Goal: Information Seeking & Learning: Learn about a topic

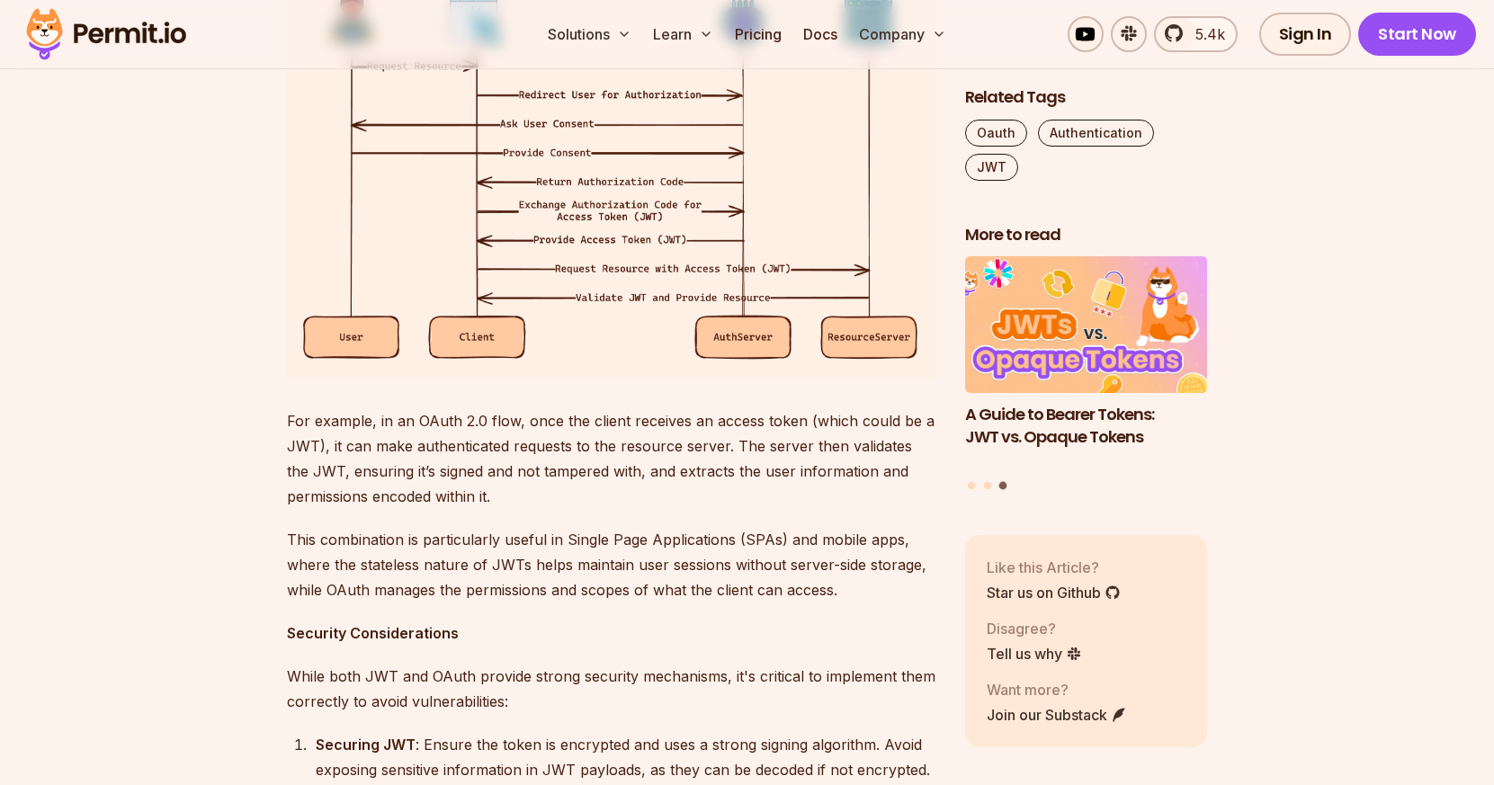
scroll to position [3460, 0]
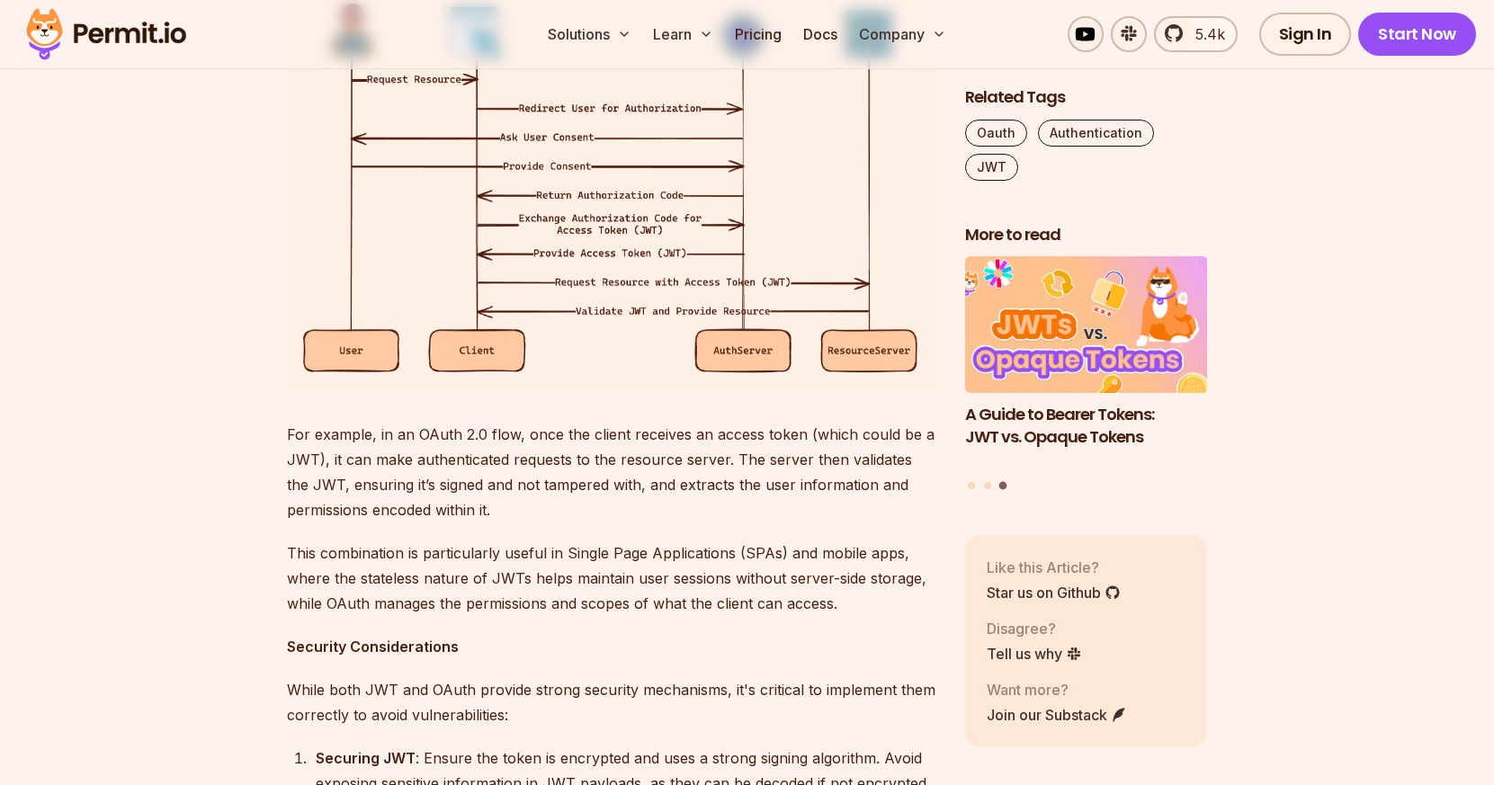
click at [614, 392] on img at bounding box center [611, 166] width 649 height 451
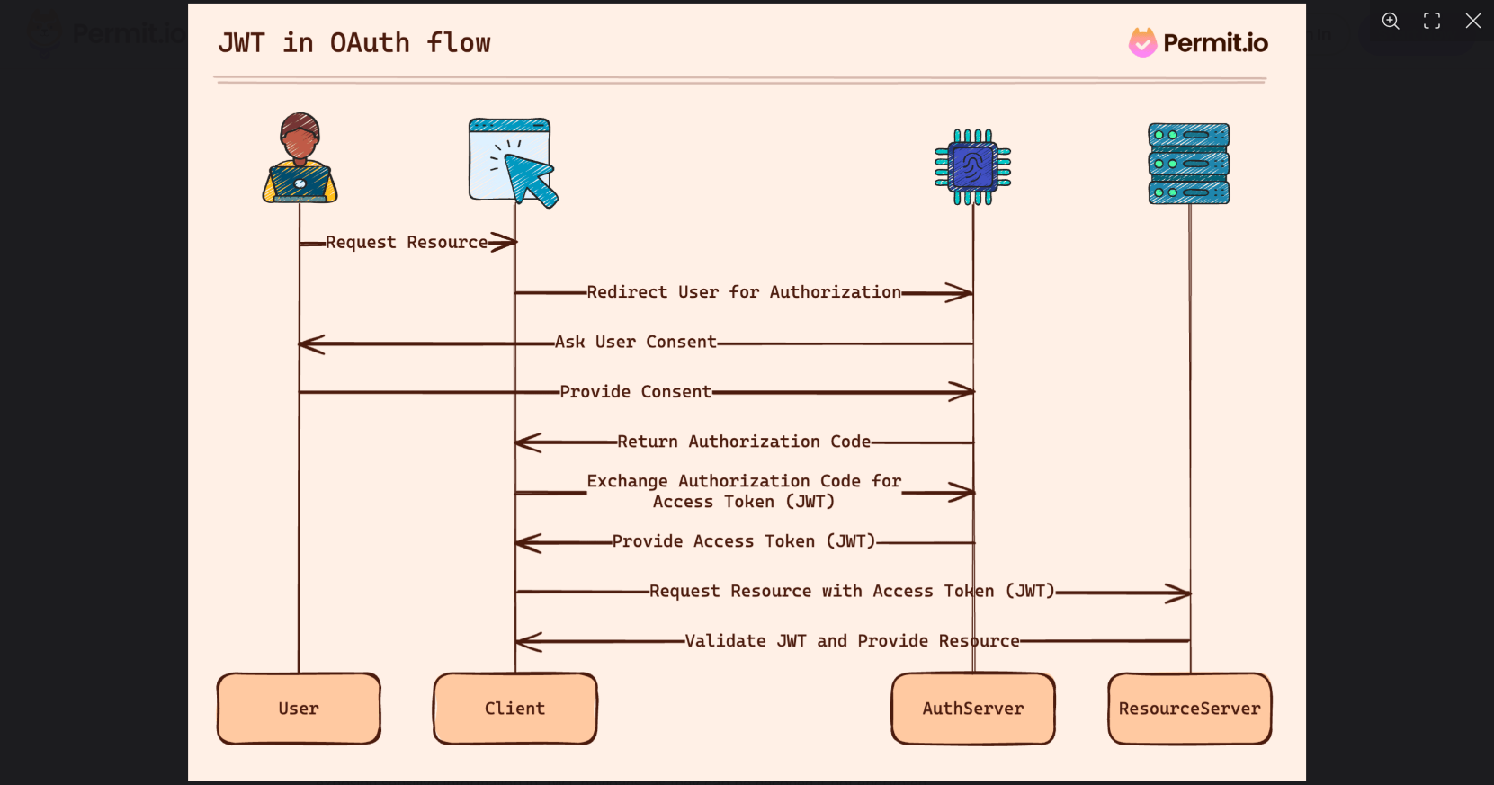
click at [720, 418] on img "You can close this modal content with the ESC key" at bounding box center [747, 393] width 1119 height 778
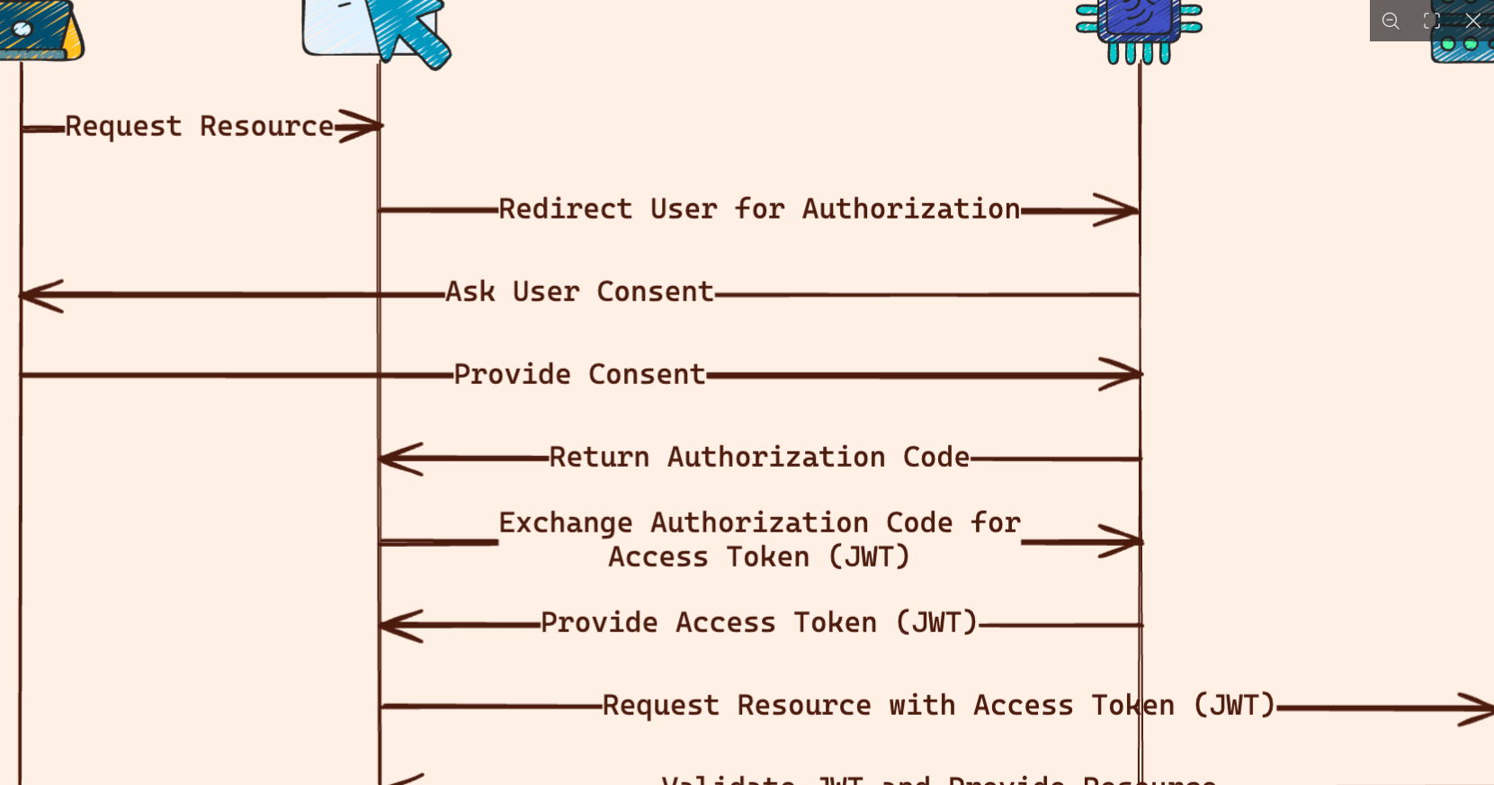
click at [720, 418] on img "You can close this modal content with the ESC key" at bounding box center [763, 375] width 1857 height 1291
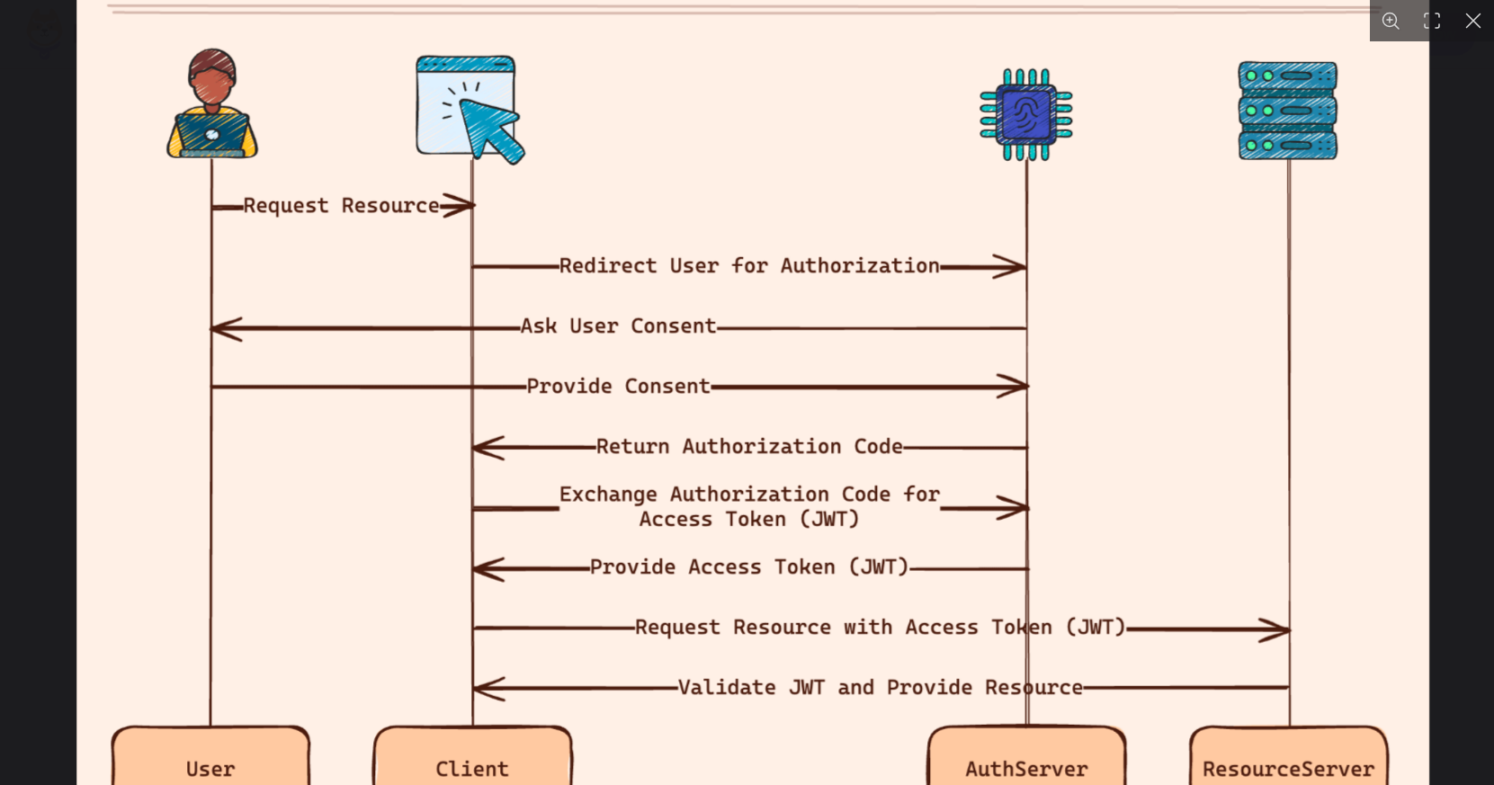
click at [720, 418] on img "You can close this modal content with the ESC key" at bounding box center [752, 387] width 1352 height 941
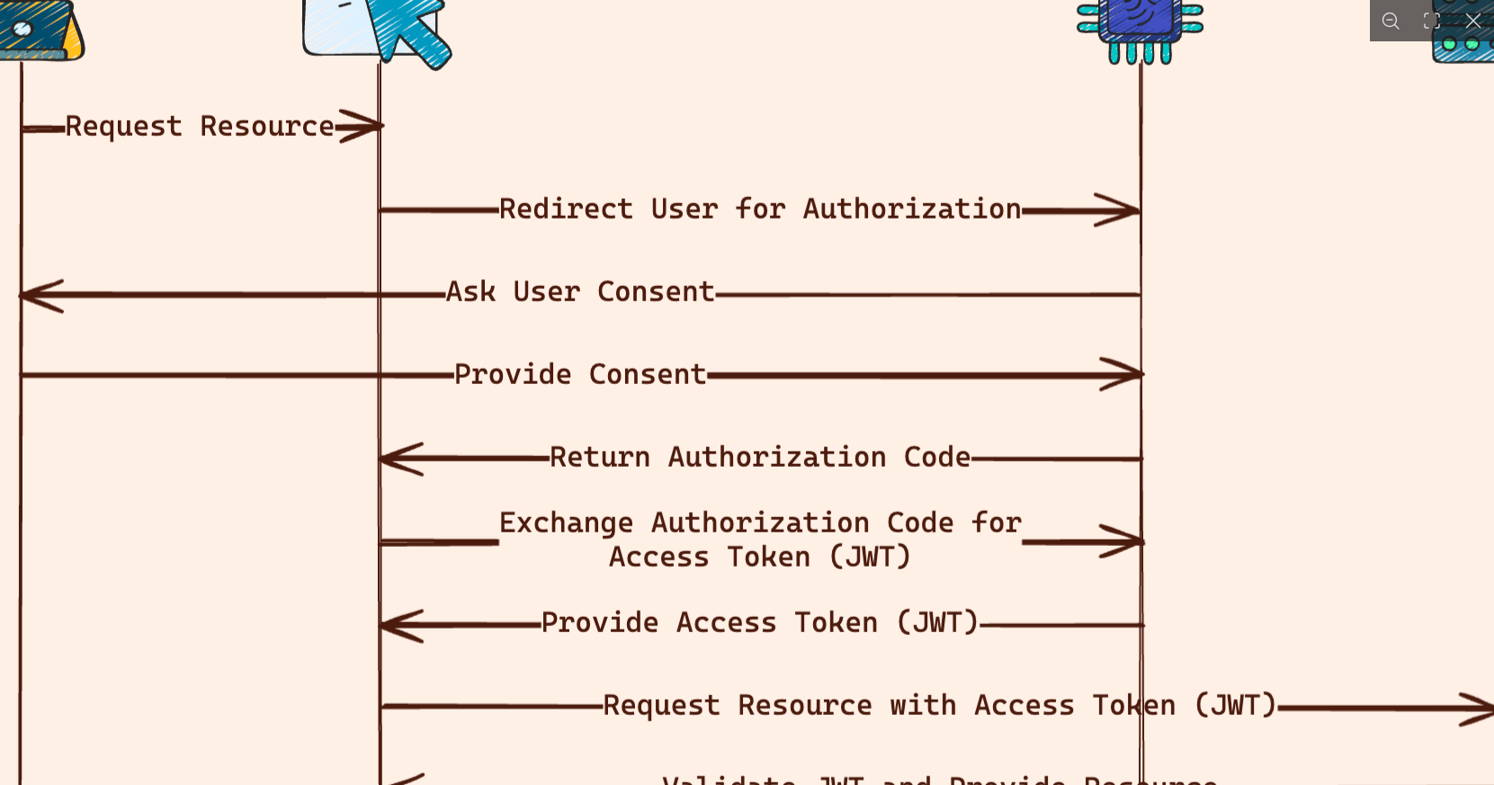
click at [720, 418] on img "You can close this modal content with the ESC key" at bounding box center [763, 375] width 1857 height 1291
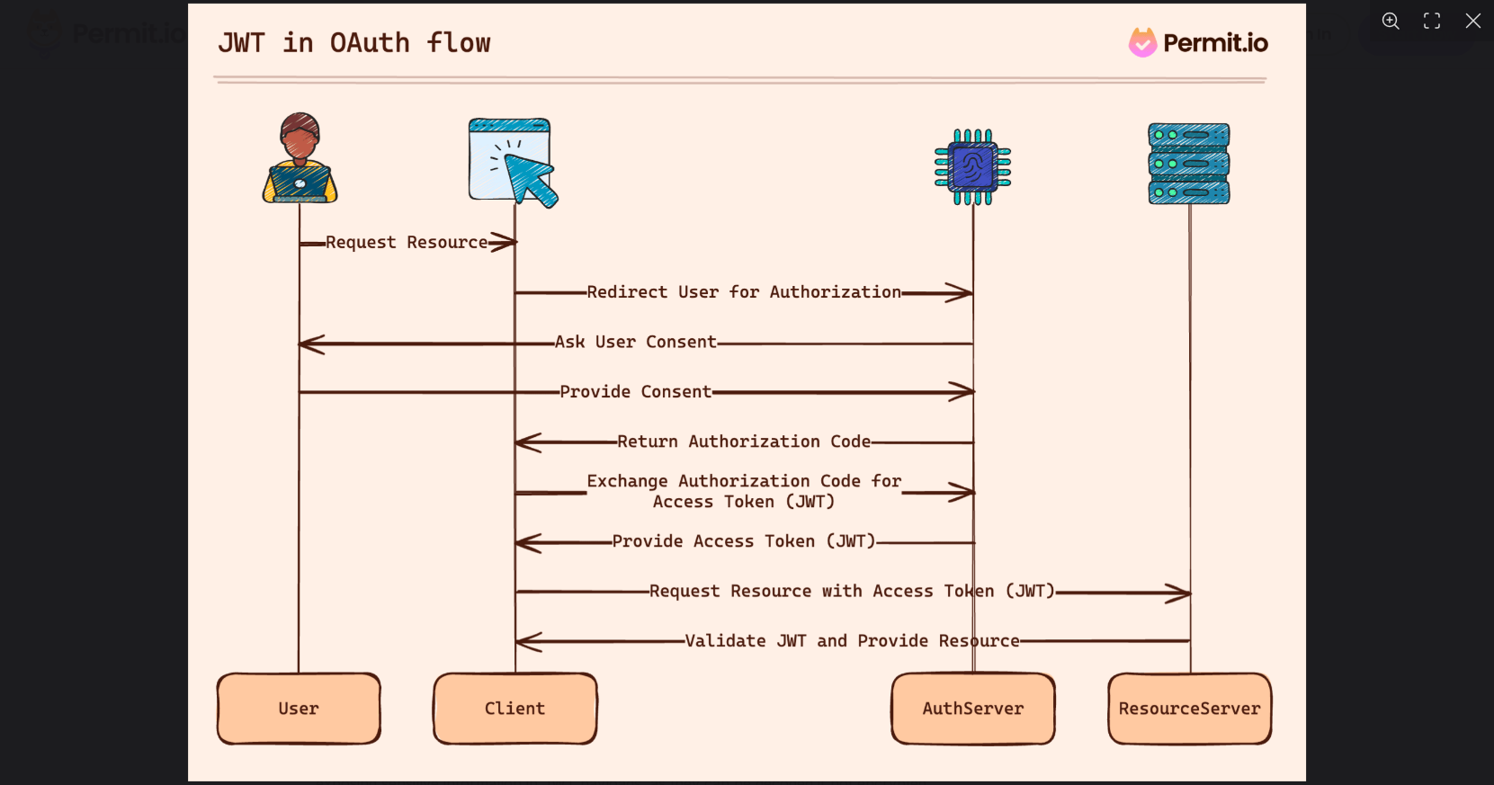
click at [1474, 25] on button "You can close this modal content with the ESC key" at bounding box center [1472, 20] width 41 height 41
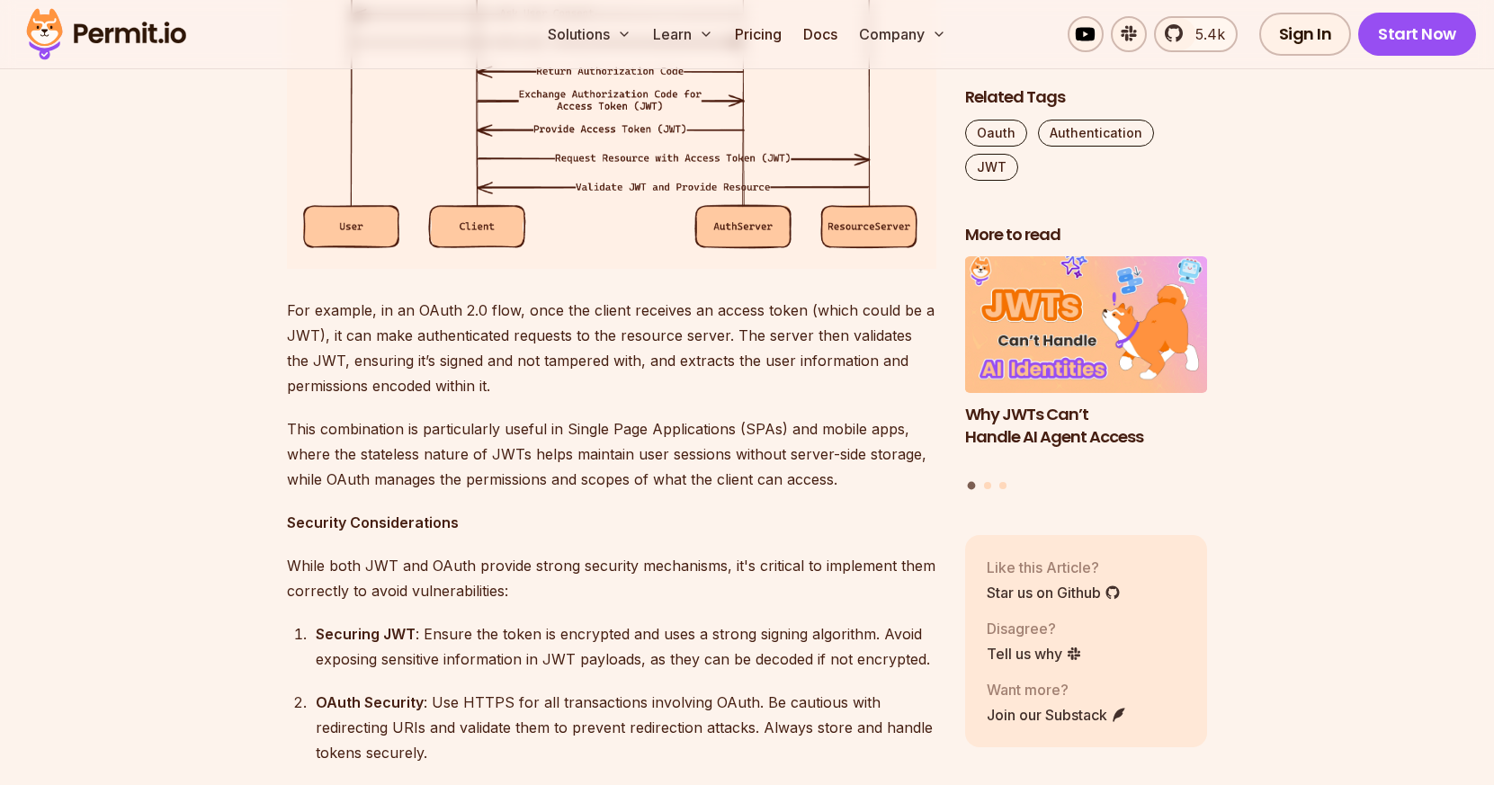
scroll to position [3582, 0]
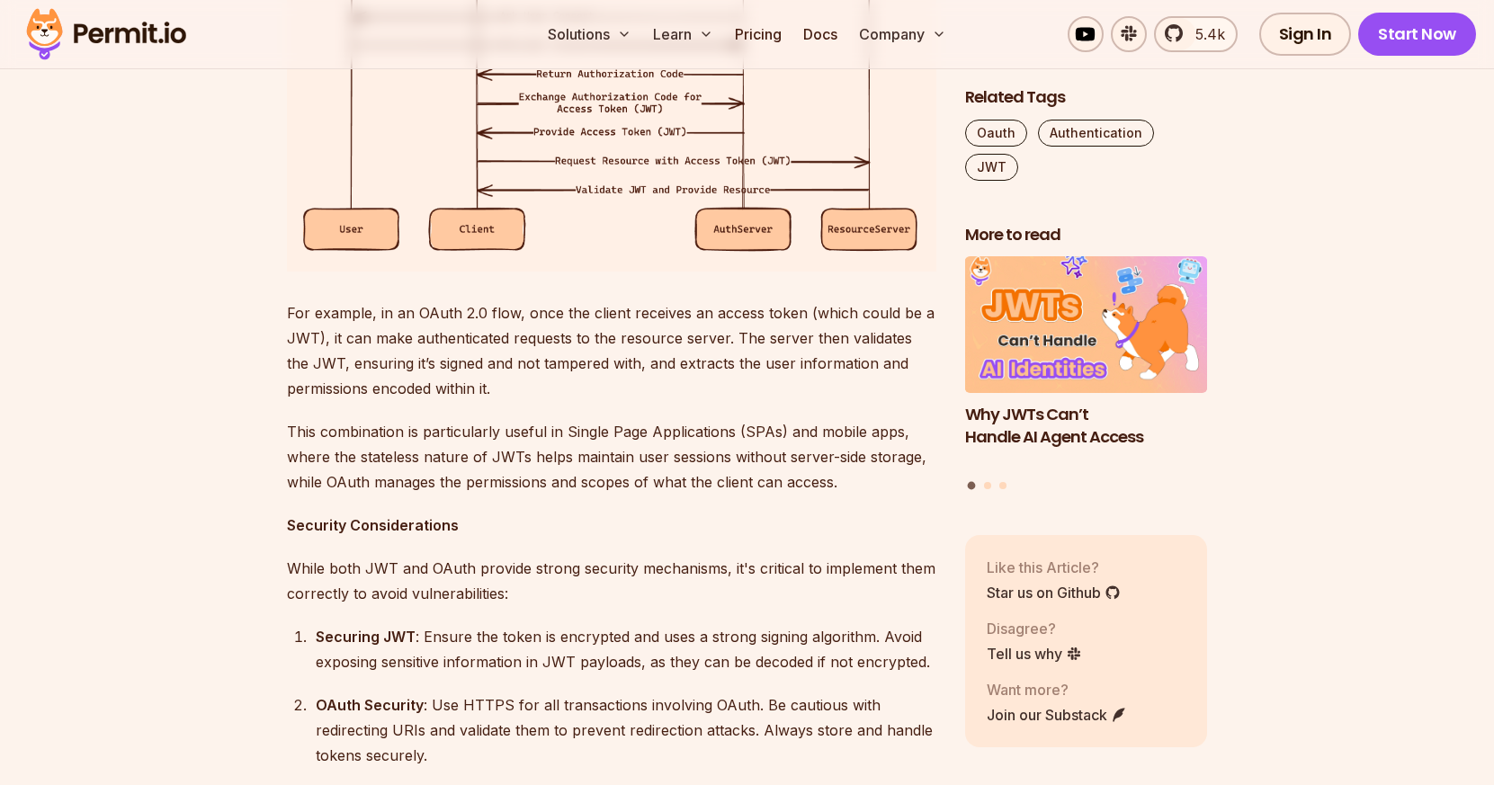
click at [639, 401] on p "For example, in an OAuth 2.0 flow, once the client receives an access token (wh…" at bounding box center [611, 350] width 649 height 101
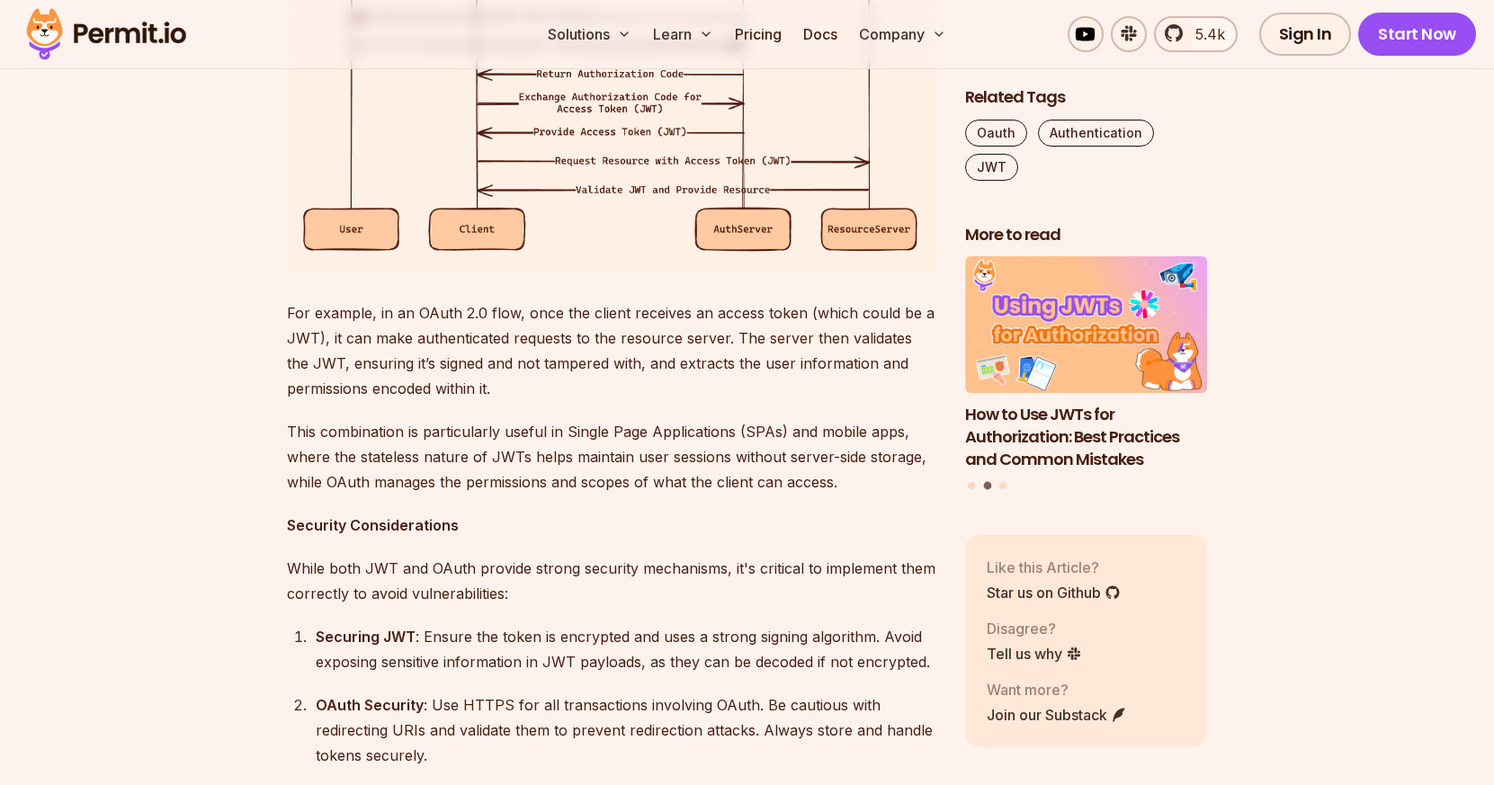
click at [639, 401] on p "For example, in an OAuth 2.0 flow, once the client receives an access token (wh…" at bounding box center [611, 350] width 649 height 101
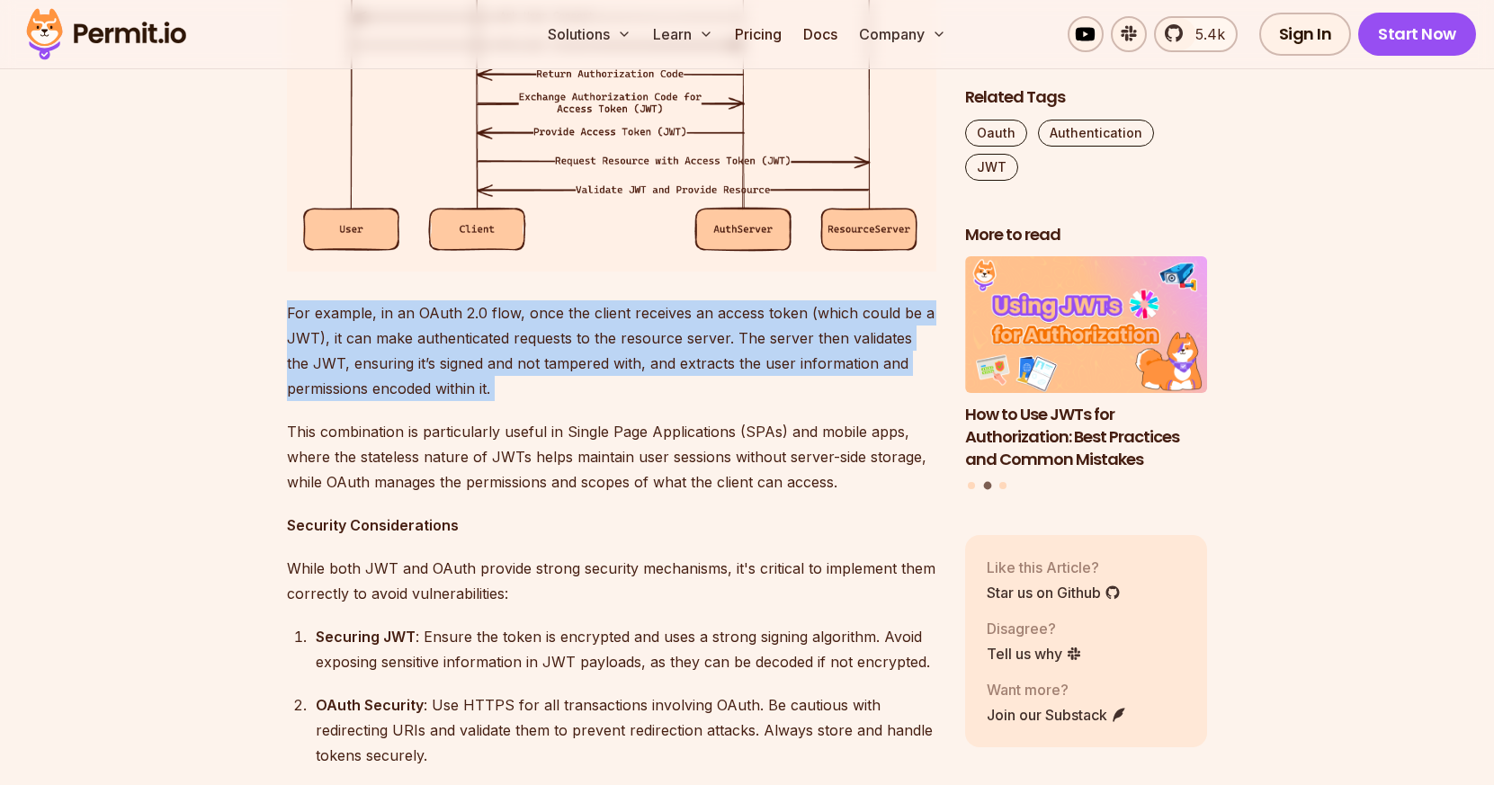
click at [639, 401] on p "For example, in an OAuth 2.0 flow, once the client receives an access token (wh…" at bounding box center [611, 350] width 649 height 101
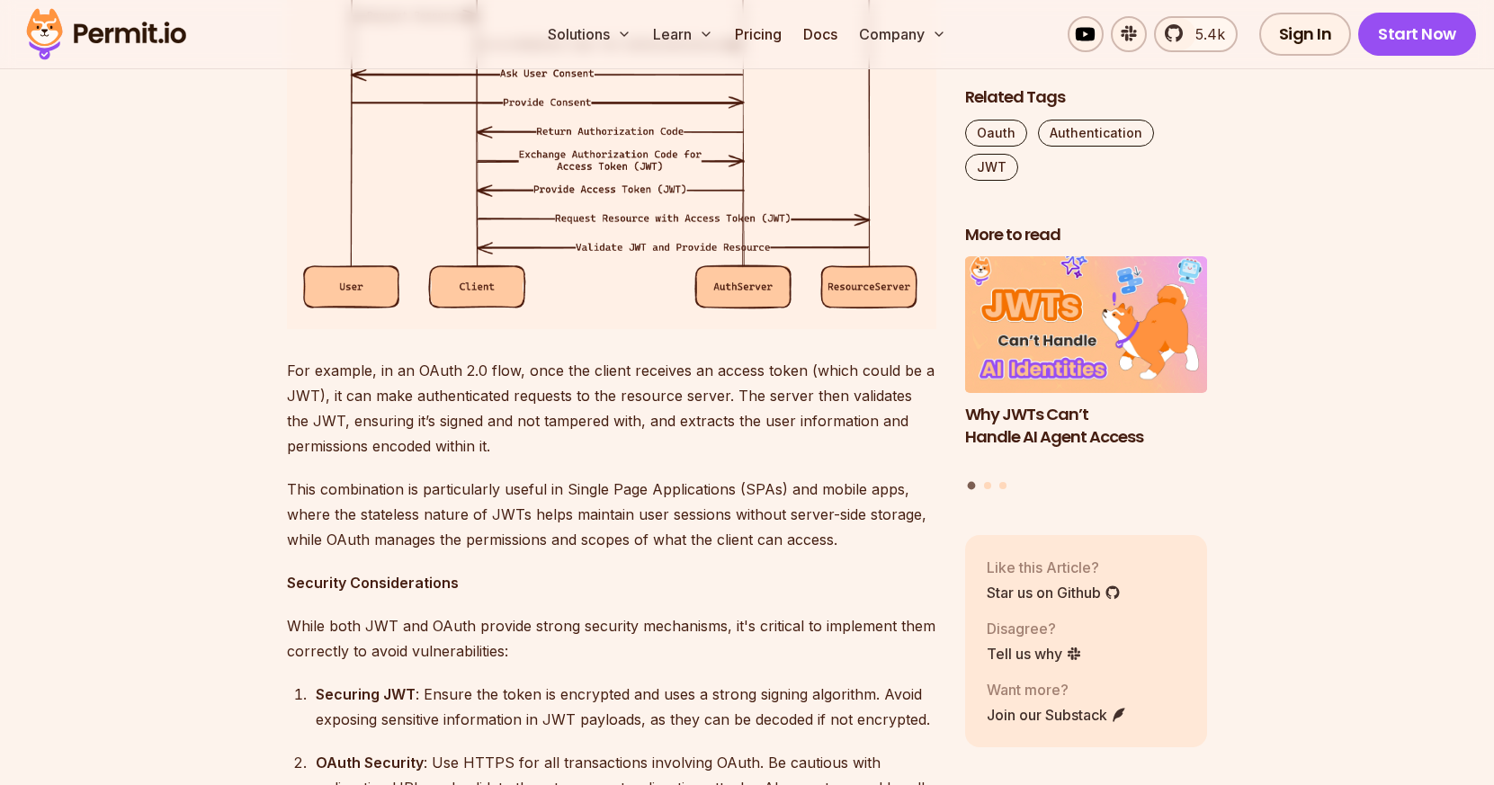
scroll to position [3510, 0]
